Goal: Task Accomplishment & Management: Use online tool/utility

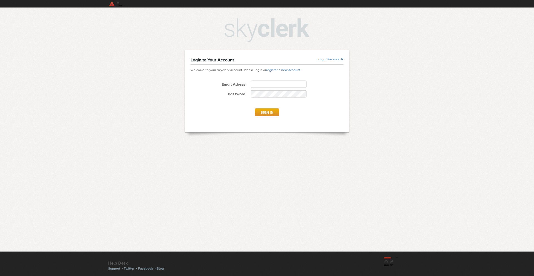
click at [267, 112] on button "SIGN IN" at bounding box center [267, 112] width 24 height 8
